Goal: Obtain resource: Download file/media

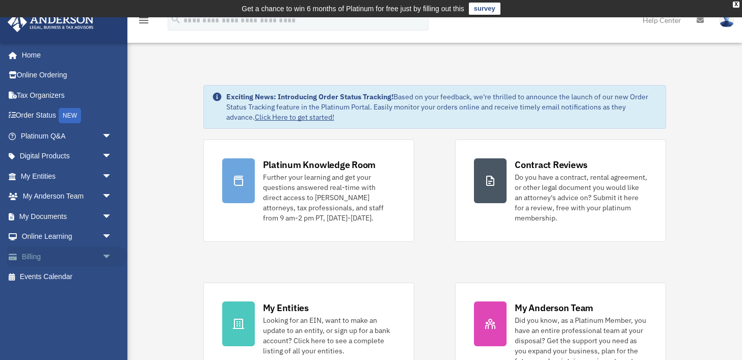
click at [103, 258] on span "arrow_drop_down" at bounding box center [112, 257] width 20 height 21
click at [65, 276] on link "$ Open Invoices" at bounding box center [70, 277] width 113 height 21
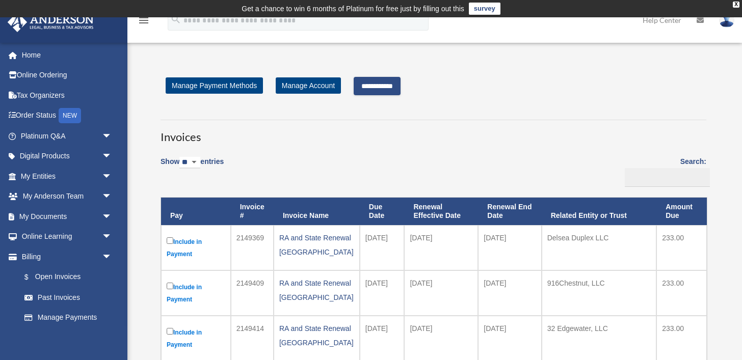
click at [401, 86] on input "**********" at bounding box center [377, 86] width 47 height 18
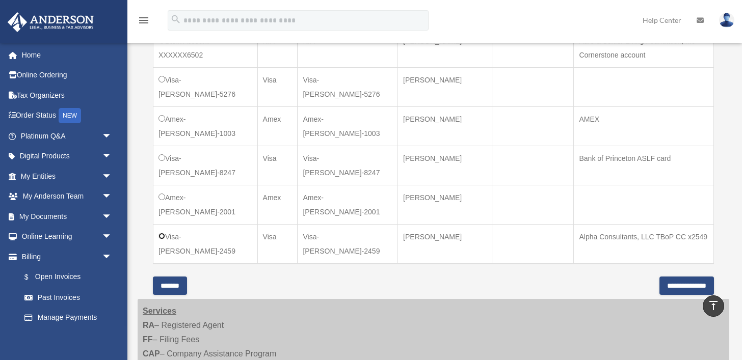
scroll to position [638, 0]
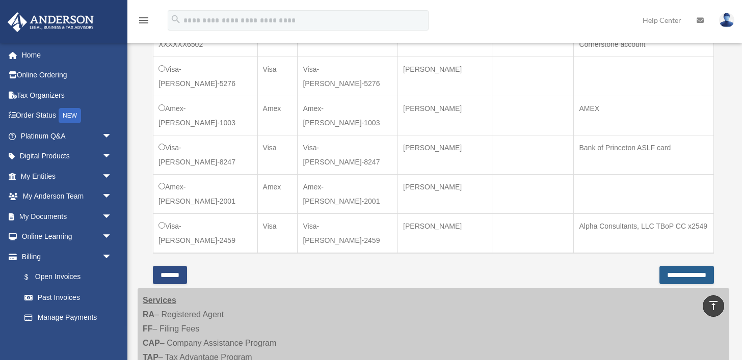
click at [693, 273] on input "**********" at bounding box center [687, 275] width 55 height 18
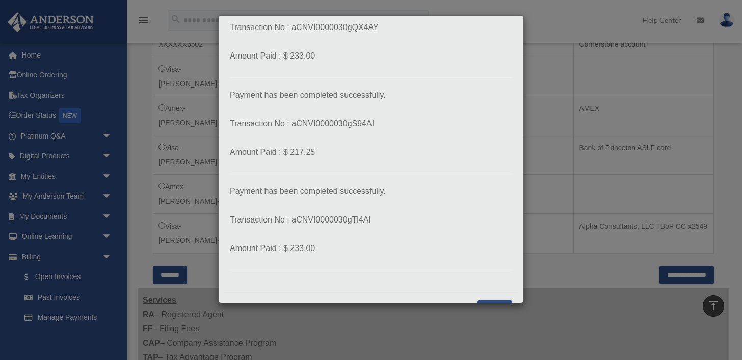
scroll to position [283, 0]
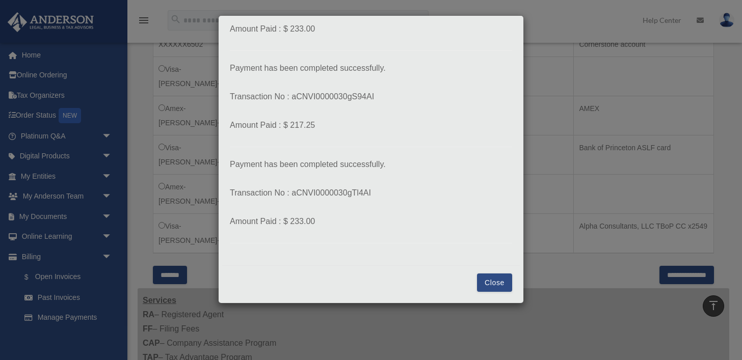
click at [497, 287] on button "Close" at bounding box center [494, 283] width 35 height 18
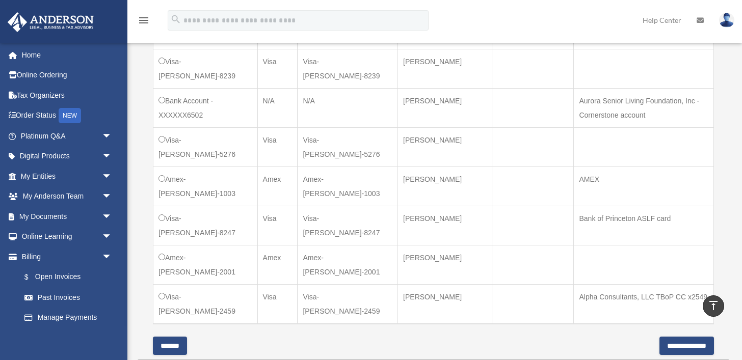
scroll to position [573, 0]
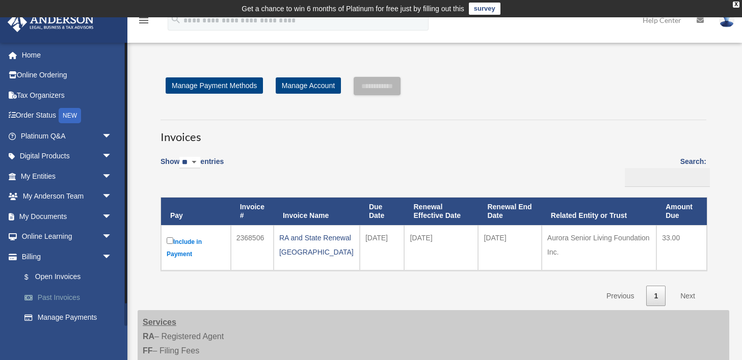
click at [84, 296] on link "Past Invoices" at bounding box center [70, 297] width 113 height 20
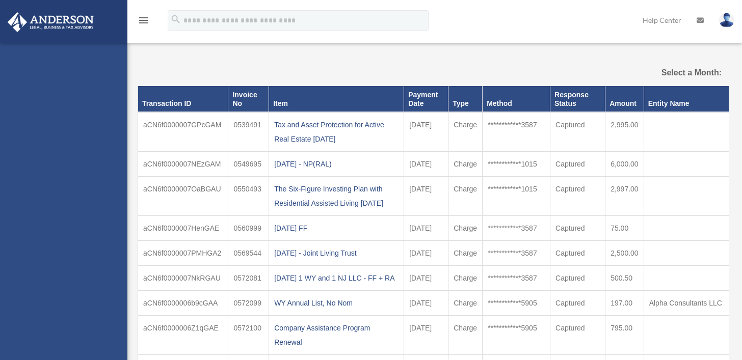
select select
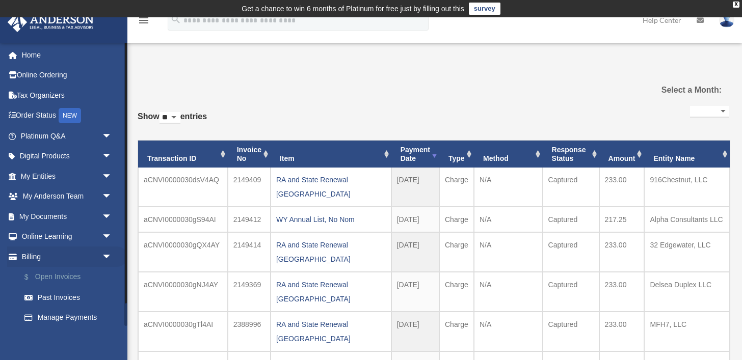
scroll to position [24, 0]
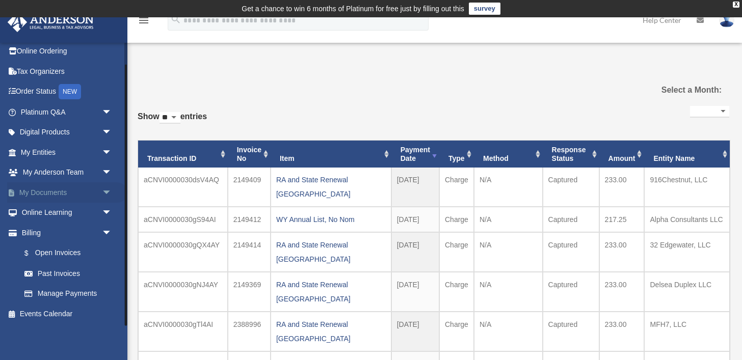
click at [108, 197] on span "arrow_drop_down" at bounding box center [112, 192] width 20 height 21
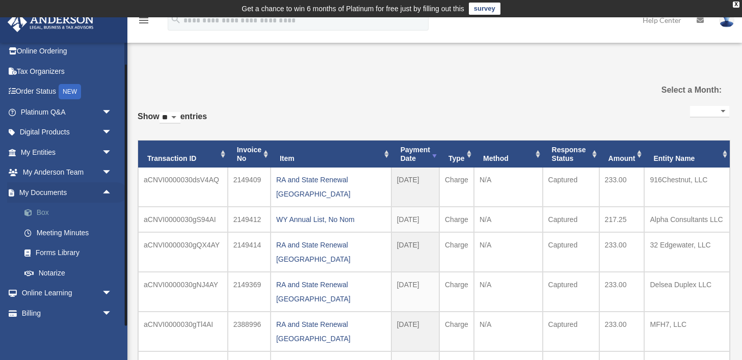
click at [72, 209] on link "Box" at bounding box center [70, 213] width 113 height 20
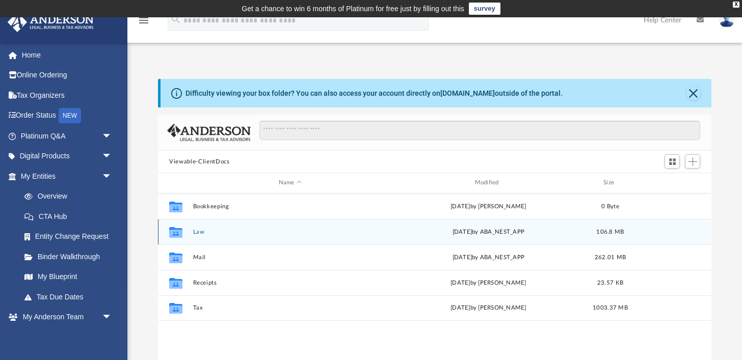
scroll to position [231, 553]
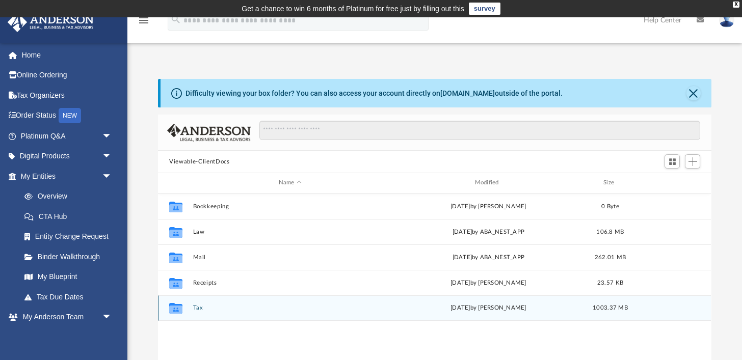
click at [197, 305] on button "Tax" at bounding box center [290, 308] width 194 height 7
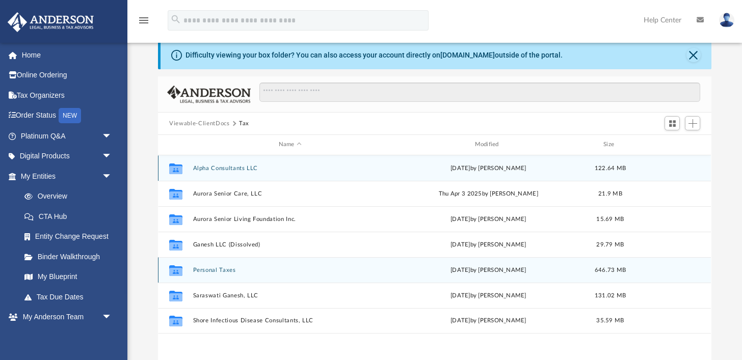
scroll to position [40, 0]
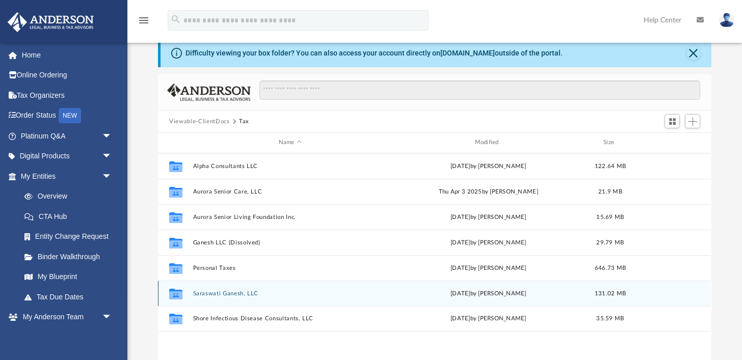
click at [230, 295] on button "Saraswati Ganesh, LLC" at bounding box center [290, 294] width 194 height 7
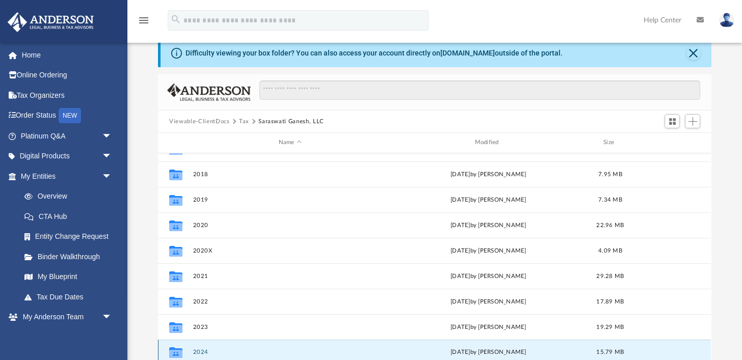
click at [205, 349] on button "2024" at bounding box center [290, 352] width 194 height 7
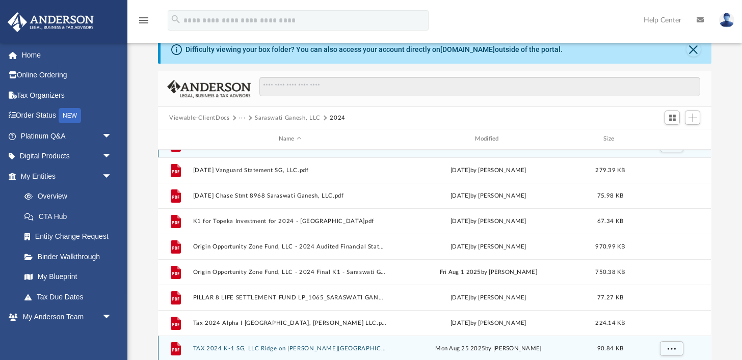
scroll to position [0, 0]
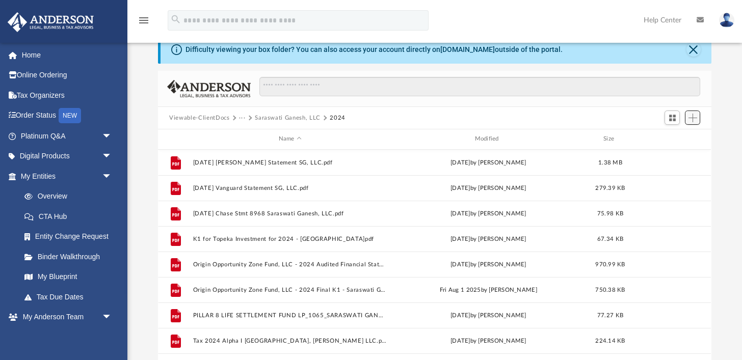
click at [699, 116] on button "Add" at bounding box center [692, 118] width 15 height 14
click at [675, 137] on li "Upload" at bounding box center [678, 138] width 33 height 11
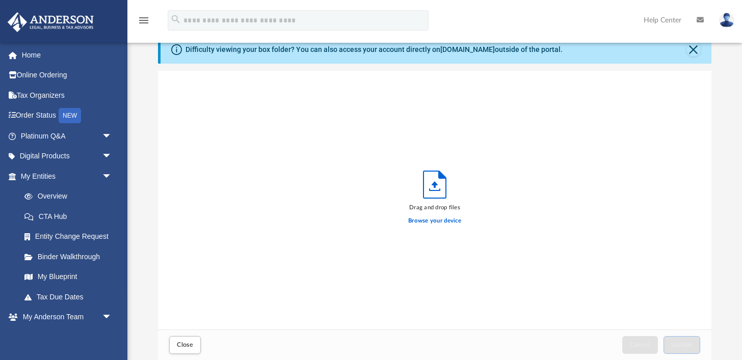
scroll to position [258, 553]
click at [437, 221] on label "Browse your device" at bounding box center [434, 221] width 53 height 9
click at [0, 0] on input "Browse your device" at bounding box center [0, 0] width 0 height 0
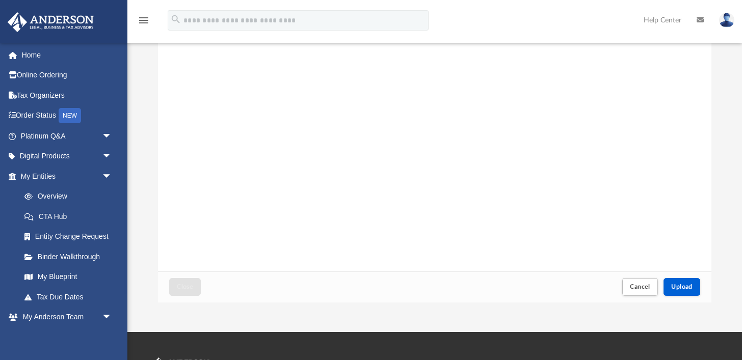
scroll to position [109, 0]
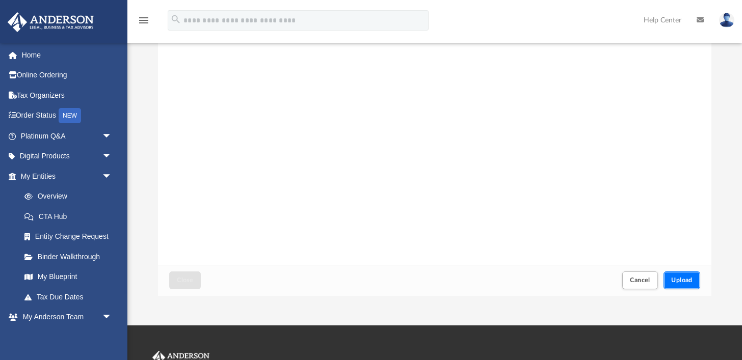
click at [683, 278] on span "Upload" at bounding box center [681, 280] width 21 height 6
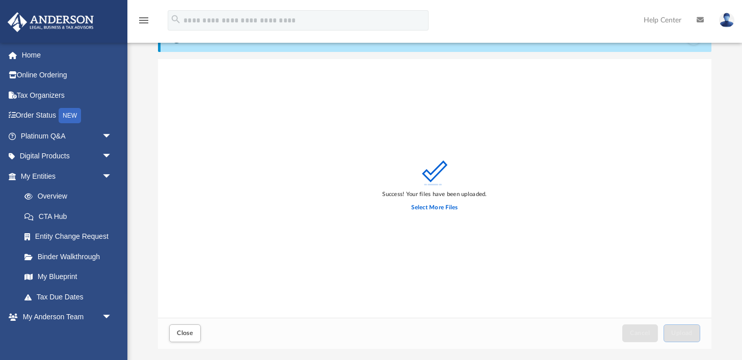
scroll to position [0, 0]
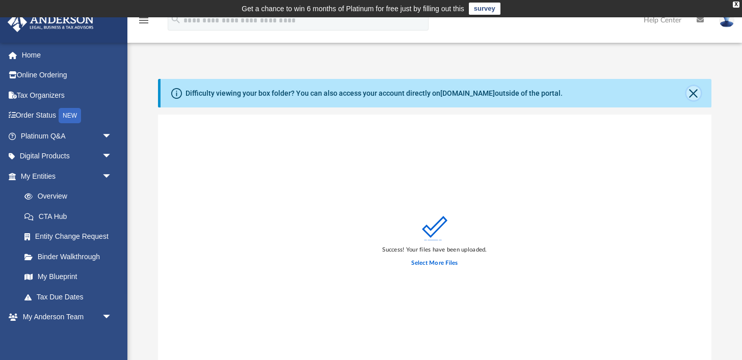
click at [694, 95] on button "Close" at bounding box center [694, 93] width 14 height 14
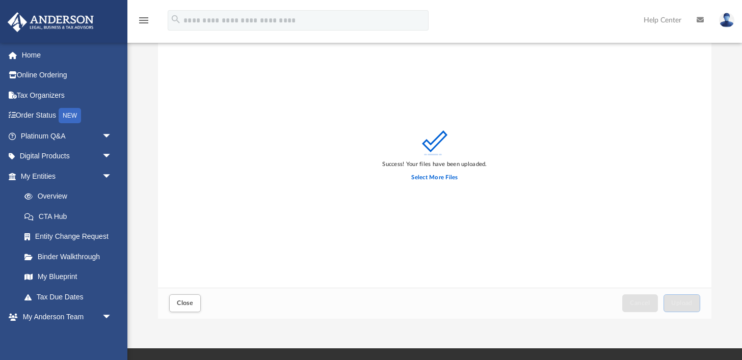
scroll to position [221, 0]
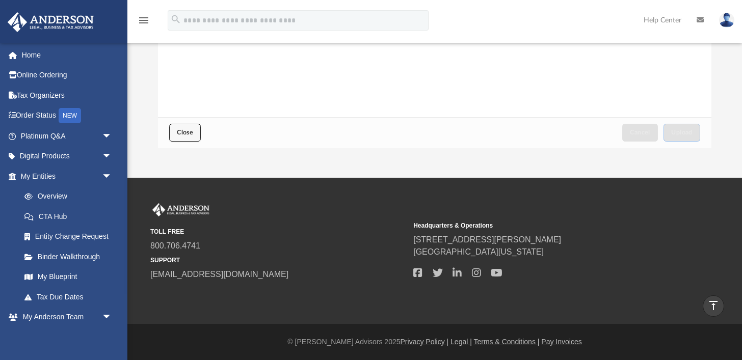
click at [191, 136] on span "Close" at bounding box center [185, 132] width 16 height 6
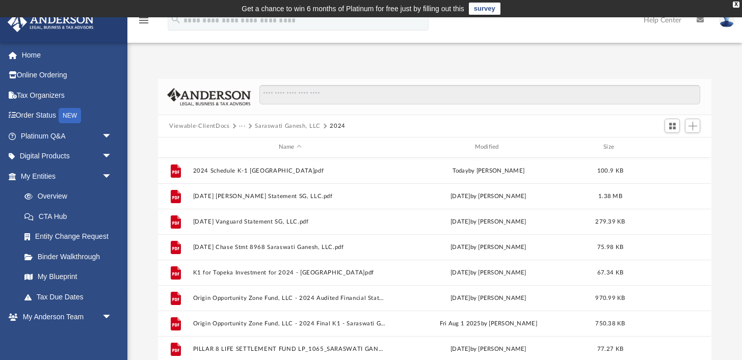
click at [221, 127] on button "Viewable-ClientDocs" at bounding box center [199, 126] width 60 height 9
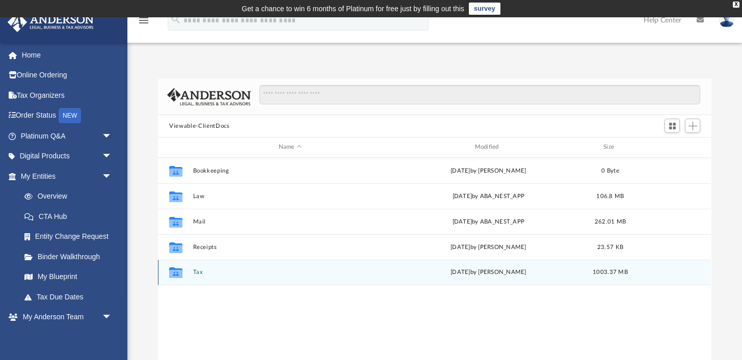
click at [200, 271] on button "Tax" at bounding box center [290, 272] width 194 height 7
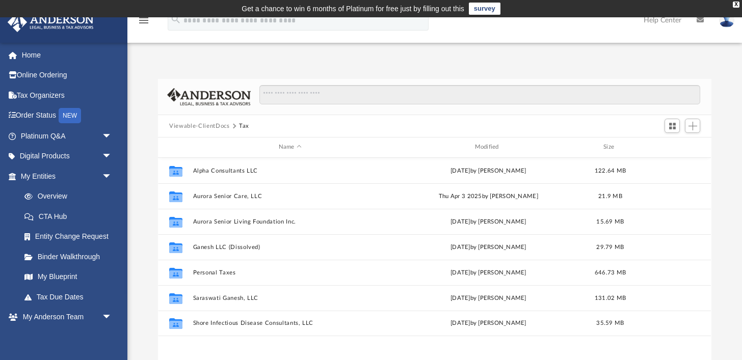
click at [221, 126] on button "Viewable-ClientDocs" at bounding box center [199, 126] width 60 height 9
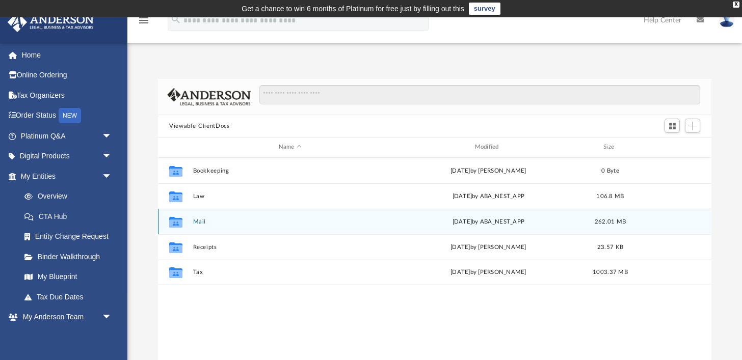
click at [202, 222] on button "Mail" at bounding box center [290, 222] width 194 height 7
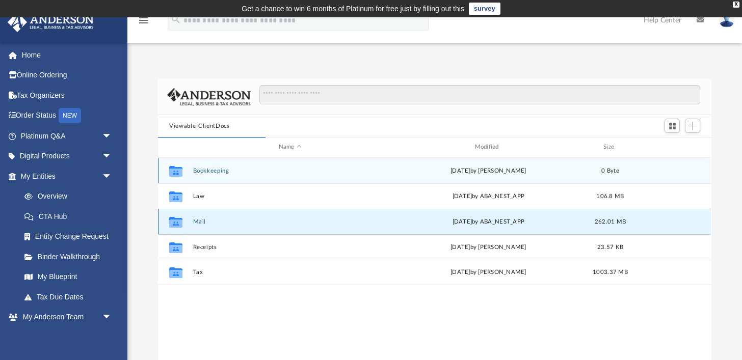
scroll to position [1, 0]
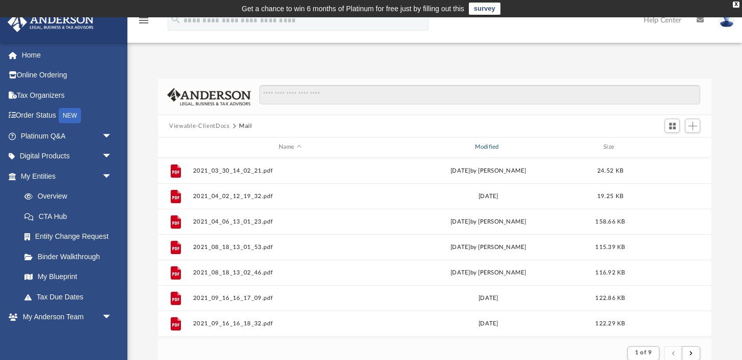
click at [490, 150] on div "Modified" at bounding box center [488, 147] width 194 height 9
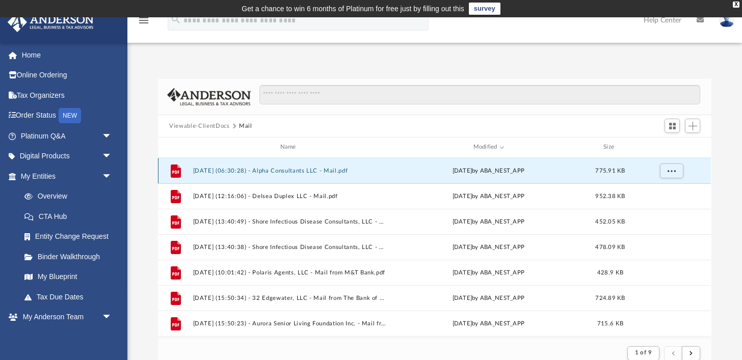
click at [311, 172] on button "2025.08.29 (06:30:28) - Alpha Consultants LLC - Mail.pdf" at bounding box center [290, 171] width 194 height 7
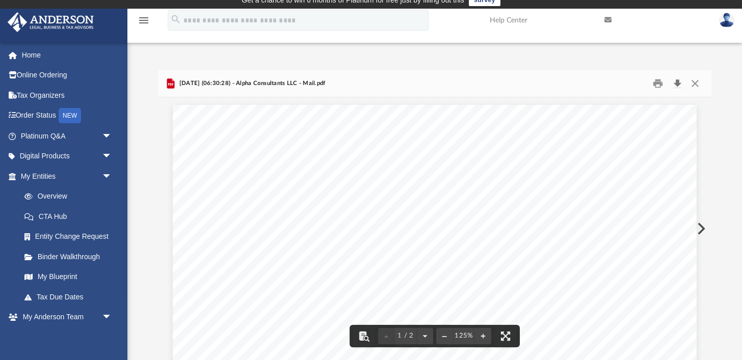
click at [678, 86] on button "Download" at bounding box center [677, 84] width 18 height 16
click at [702, 231] on button "Preview" at bounding box center [700, 229] width 22 height 29
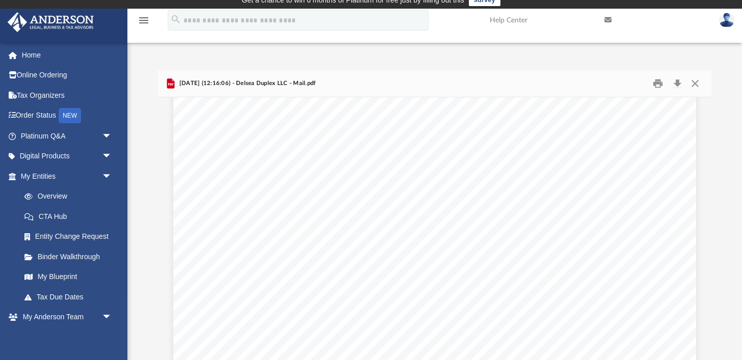
scroll to position [1478, 0]
